Goal: Browse casually

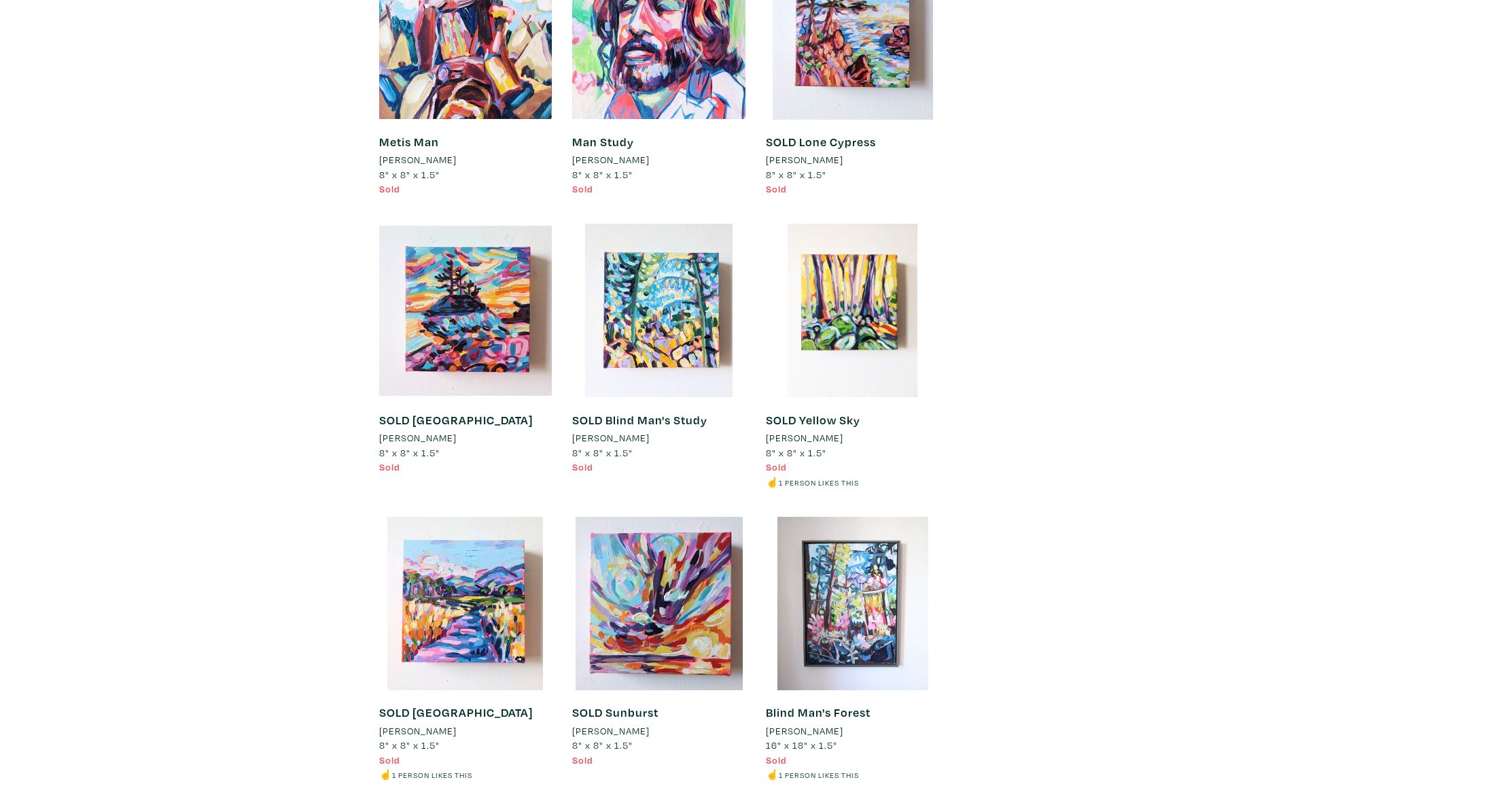
scroll to position [6098, 0]
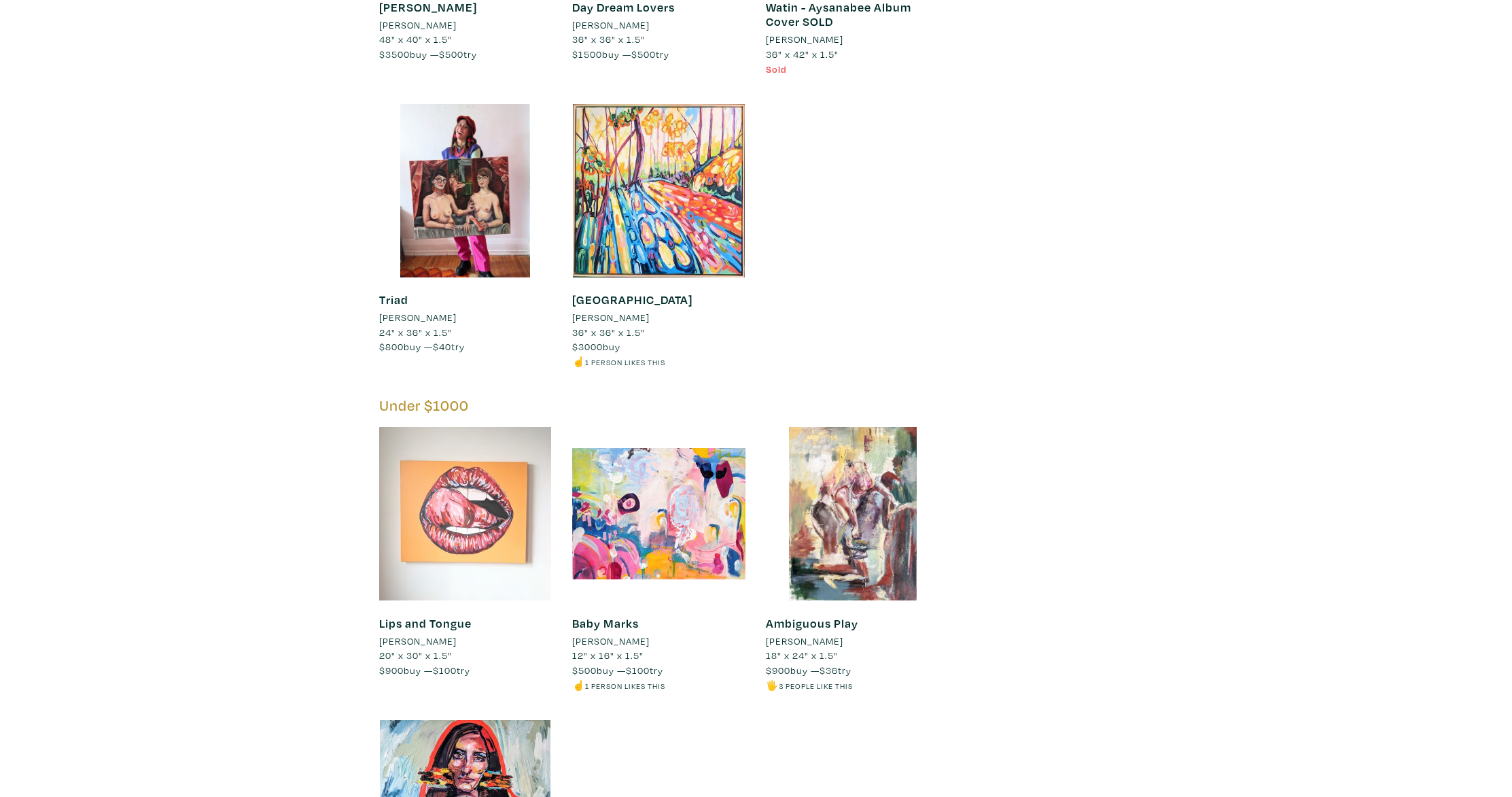
click at [454, 479] on div at bounding box center [466, 513] width 173 height 174
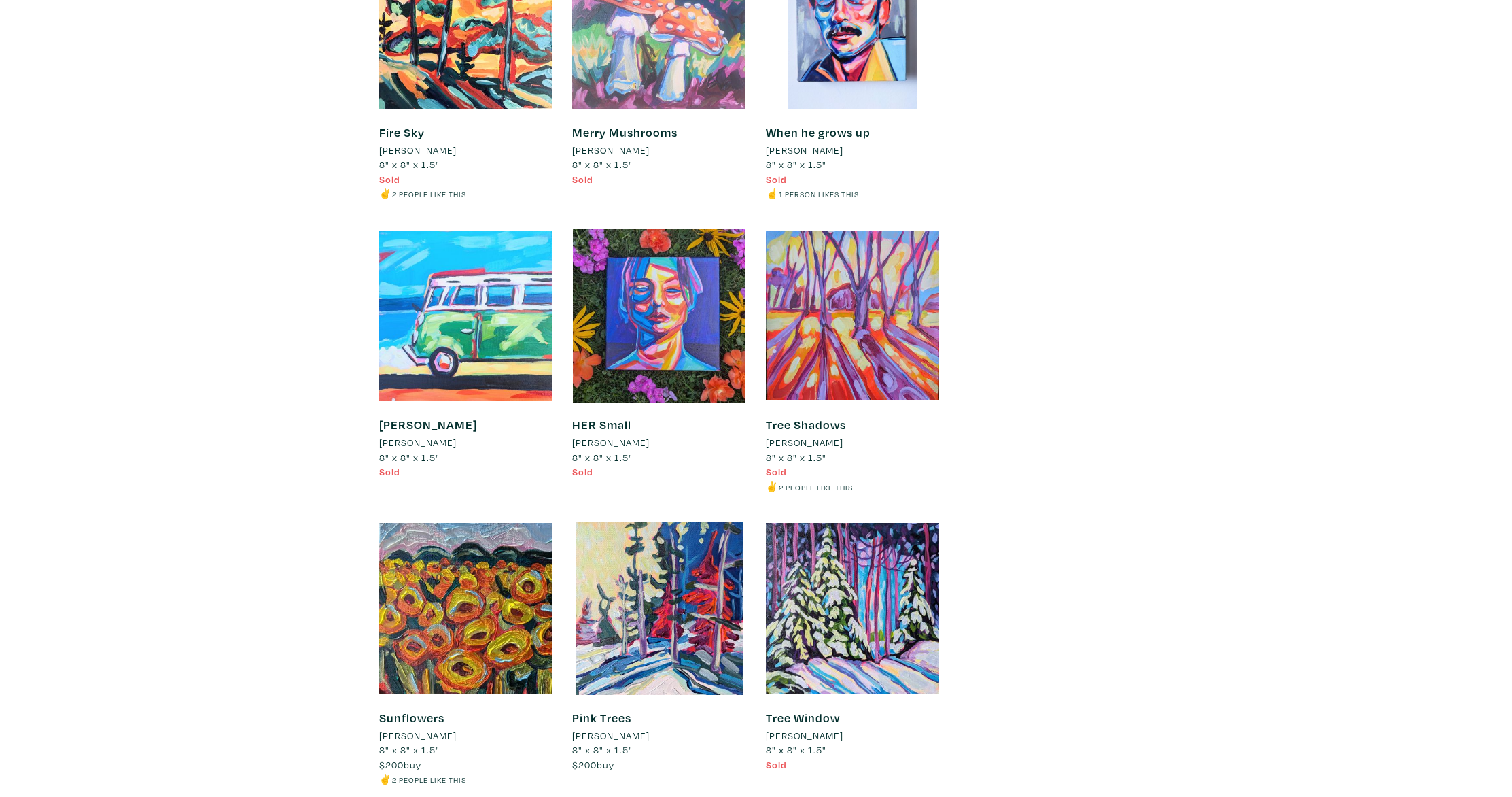
scroll to position [1987, 0]
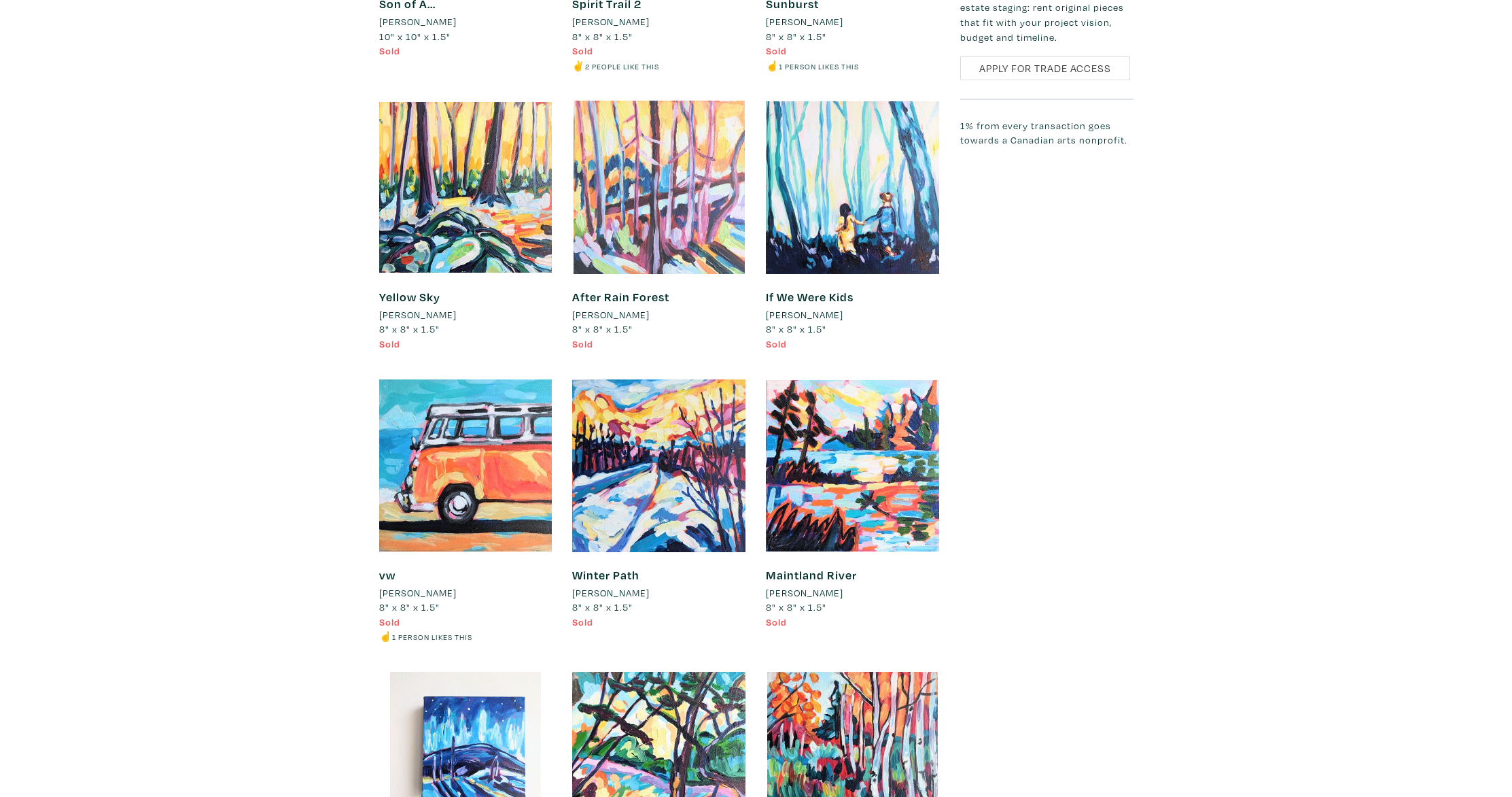
click at [660, 174] on div at bounding box center [659, 186] width 173 height 174
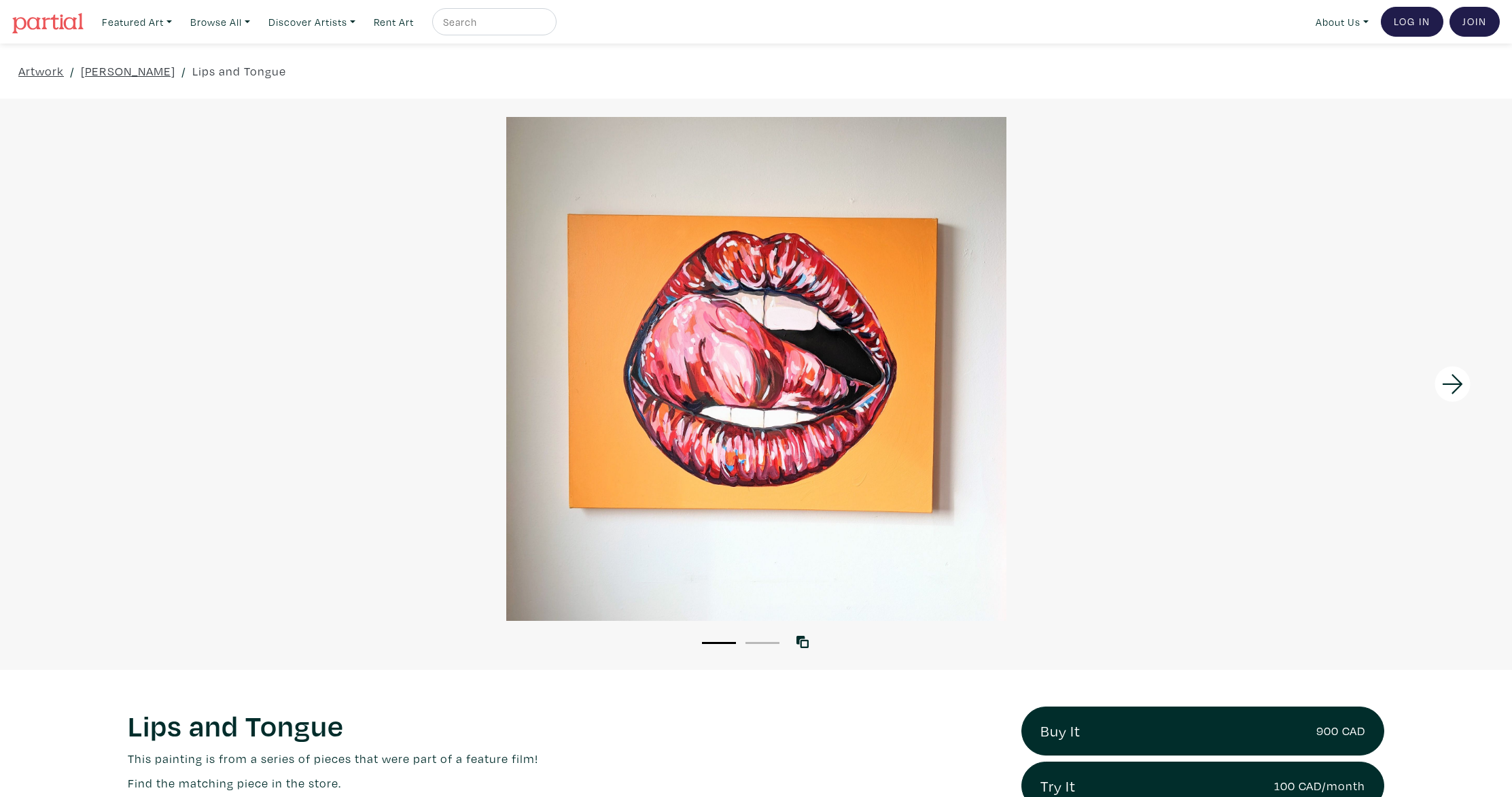
click at [1450, 383] on icon at bounding box center [1454, 384] width 46 height 37
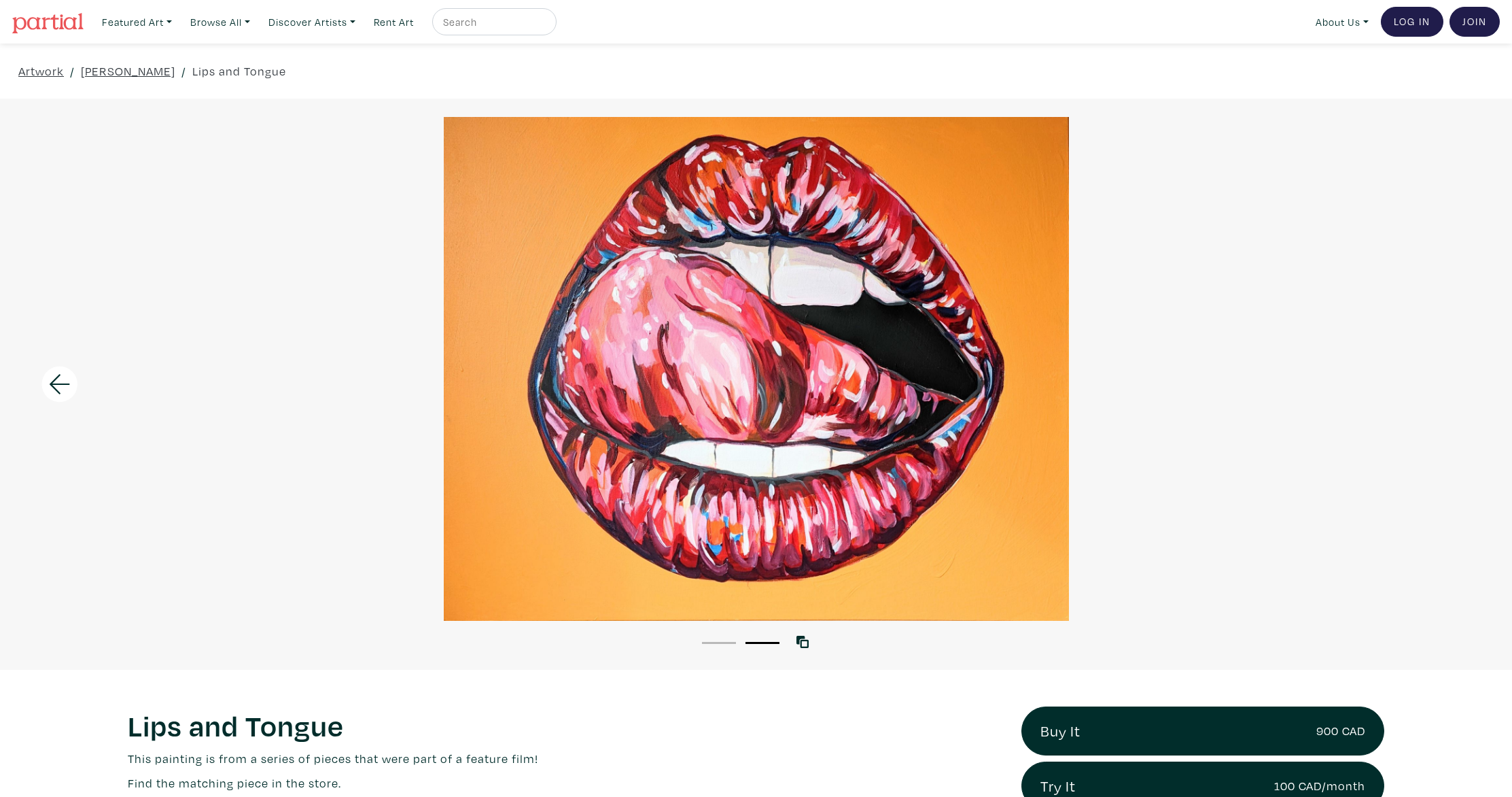
click at [1449, 381] on div at bounding box center [756, 368] width 1512 height 504
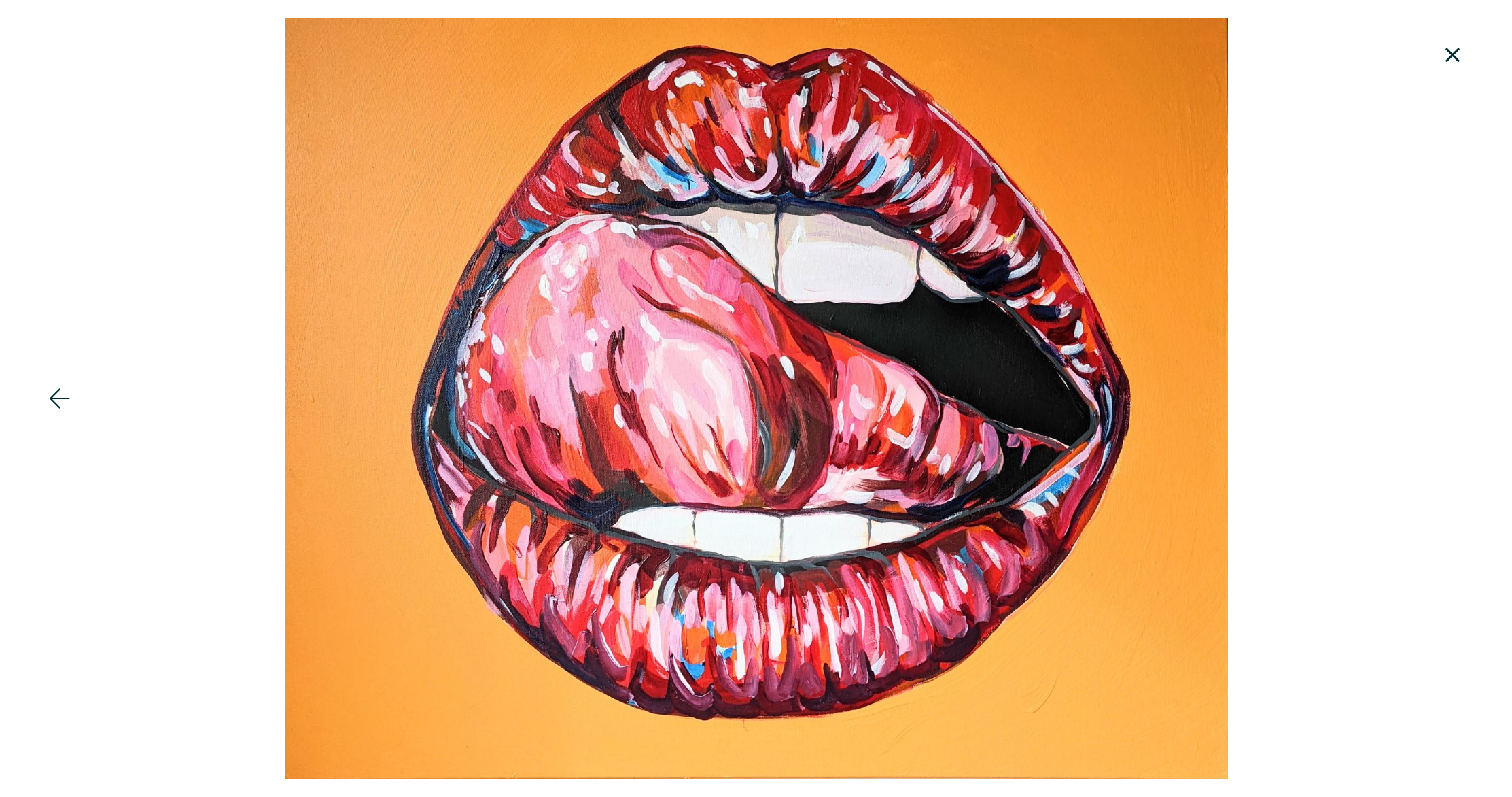
click at [1451, 59] on icon at bounding box center [1454, 56] width 46 height 37
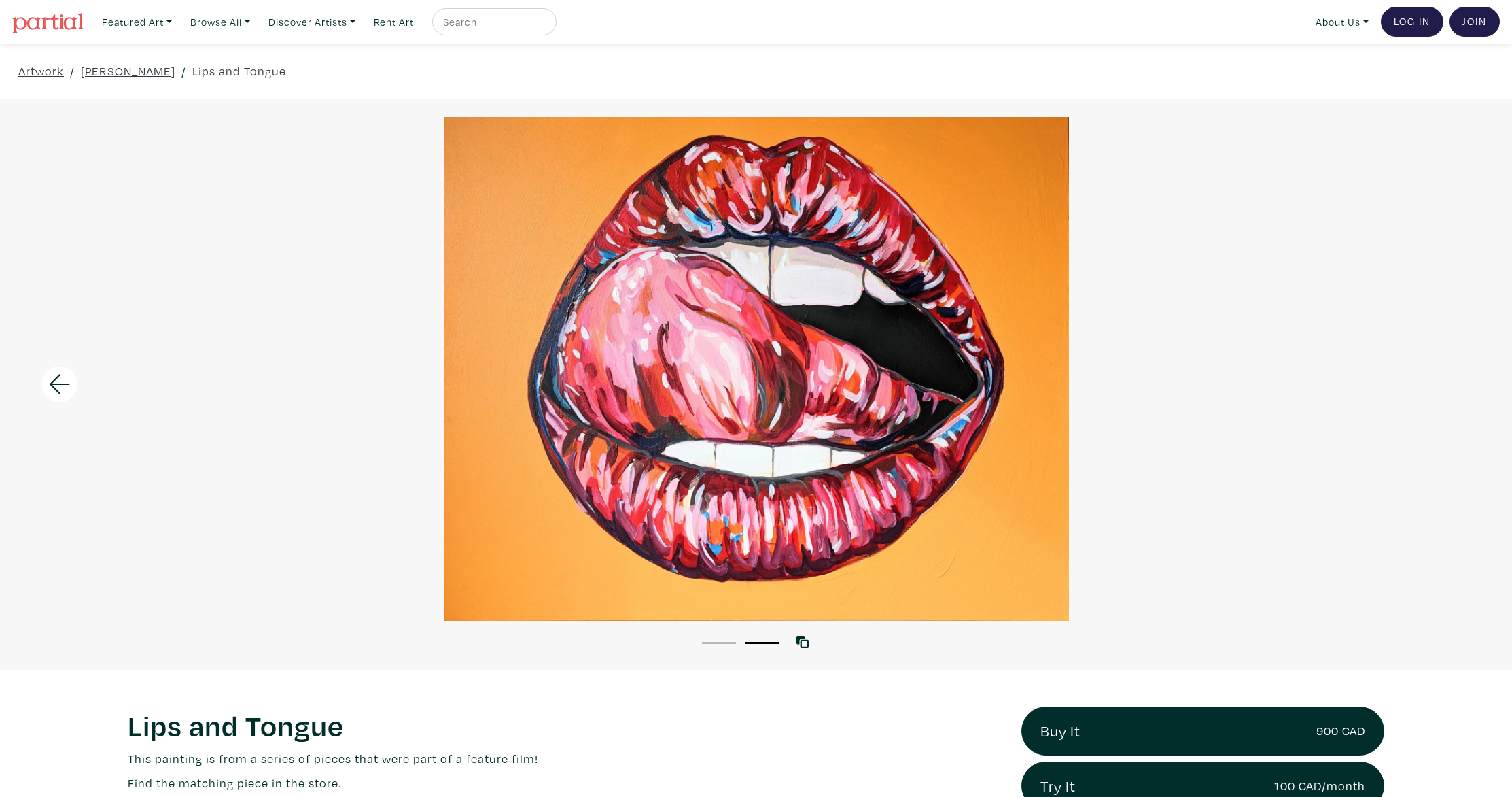
click at [70, 25] on img at bounding box center [47, 23] width 71 height 20
